Goal: Find specific page/section: Find specific page/section

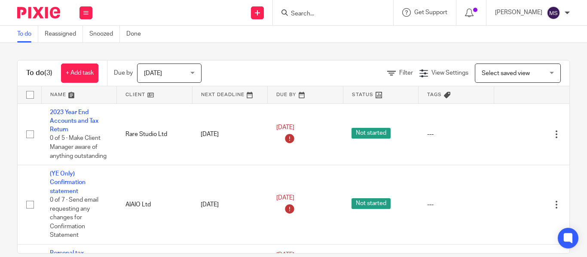
click at [290, 12] on input "Search" at bounding box center [328, 14] width 77 height 8
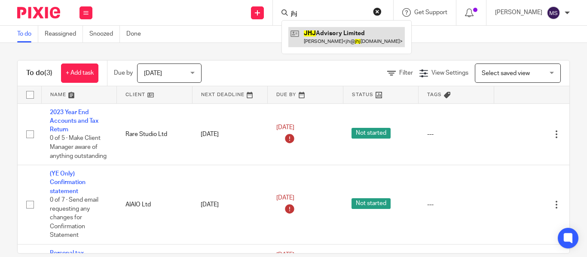
type input "jhj"
click at [301, 32] on link at bounding box center [346, 37] width 116 height 20
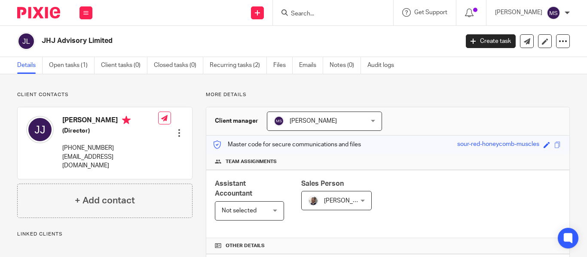
scroll to position [292, 0]
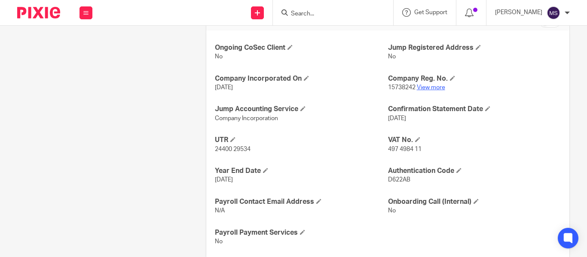
click at [425, 89] on link "View more" at bounding box center [431, 88] width 28 height 6
